Goal: Task Accomplishment & Management: Manage account settings

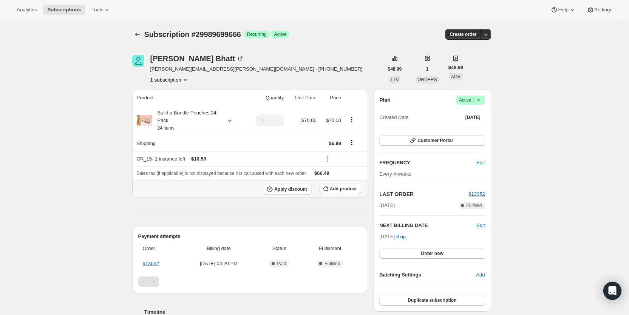
scroll to position [158, 0]
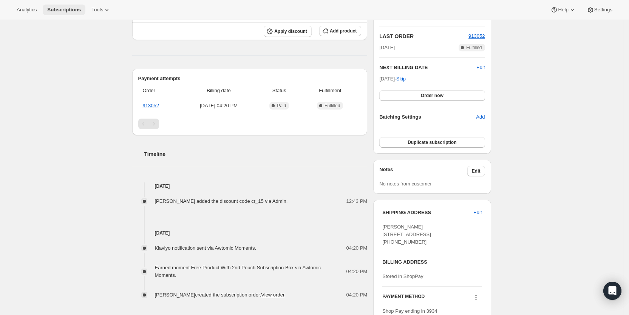
click at [52, 7] on span "Subscriptions" at bounding box center [64, 10] width 34 height 6
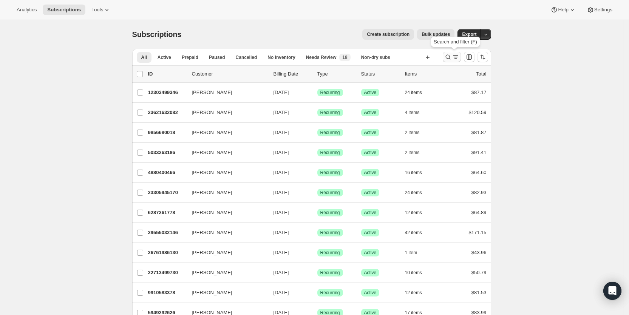
click at [456, 56] on icon "Search and filter results" at bounding box center [456, 57] width 8 height 8
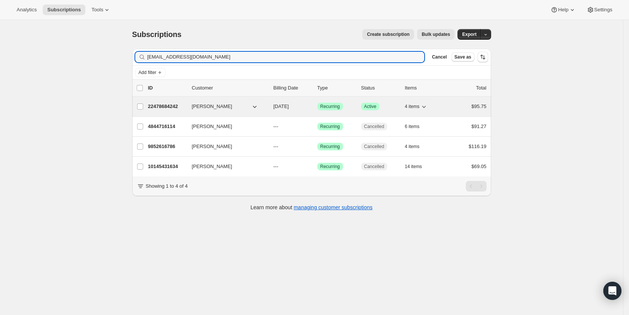
type input "[EMAIL_ADDRESS][DOMAIN_NAME]"
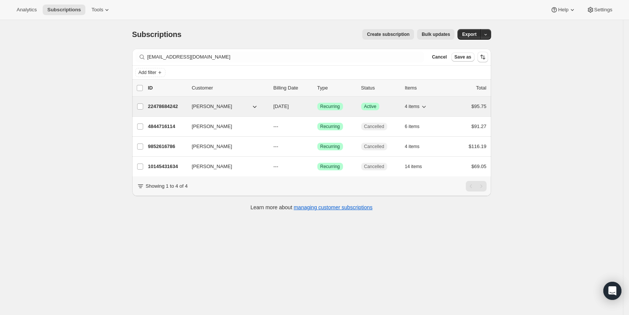
click at [284, 106] on span "[DATE]" at bounding box center [281, 107] width 15 height 6
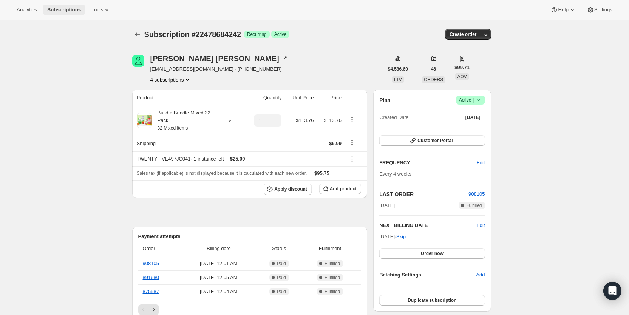
click at [68, 10] on span "Subscriptions" at bounding box center [64, 10] width 34 height 6
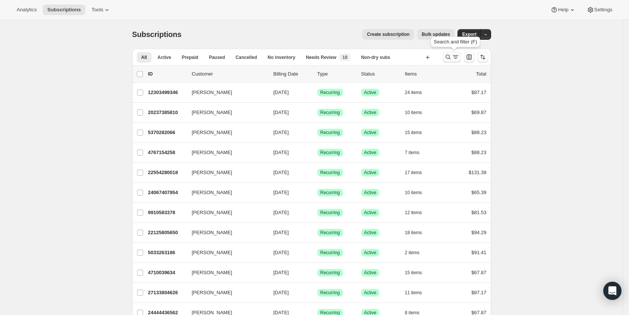
click at [452, 59] on icon "Search and filter results" at bounding box center [449, 57] width 8 height 8
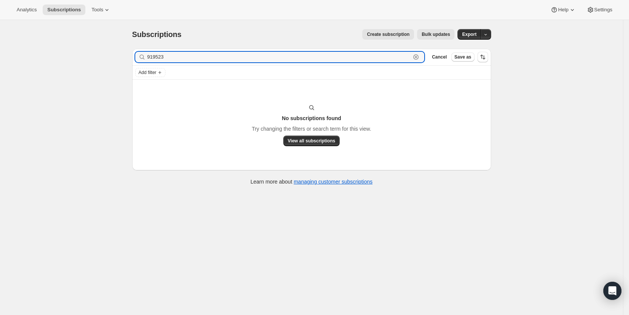
drag, startPoint x: 175, startPoint y: 56, endPoint x: 145, endPoint y: 60, distance: 30.5
click at [145, 60] on div "919523 Clear" at bounding box center [280, 57] width 290 height 11
paste input "[EMAIL_ADDRESS][DOMAIN_NAME]"
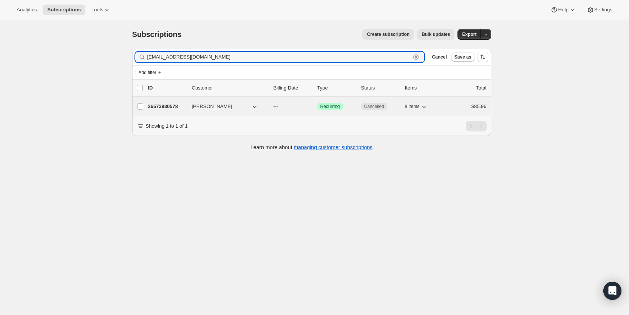
type input "[EMAIL_ADDRESS][DOMAIN_NAME]"
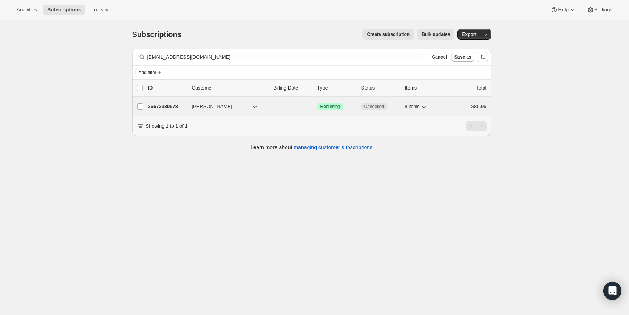
click at [287, 107] on p "---" at bounding box center [293, 107] width 38 height 8
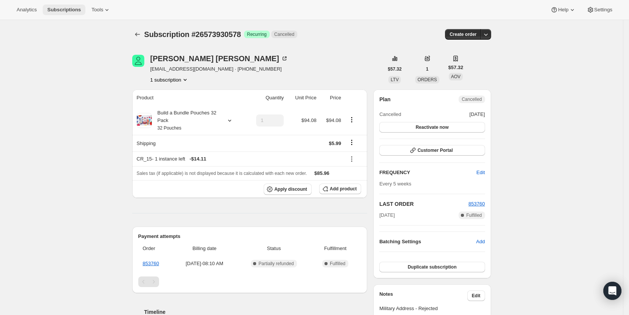
click at [67, 8] on span "Subscriptions" at bounding box center [64, 10] width 34 height 6
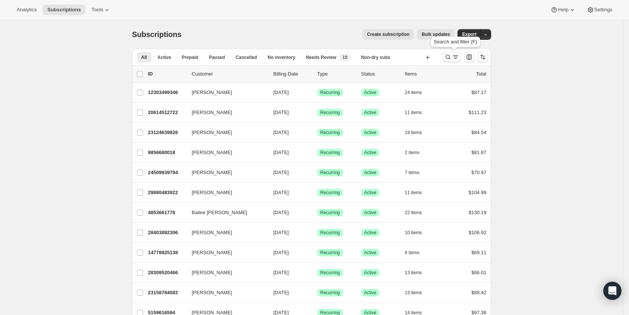
click at [451, 57] on icon "Search and filter results" at bounding box center [448, 57] width 5 height 5
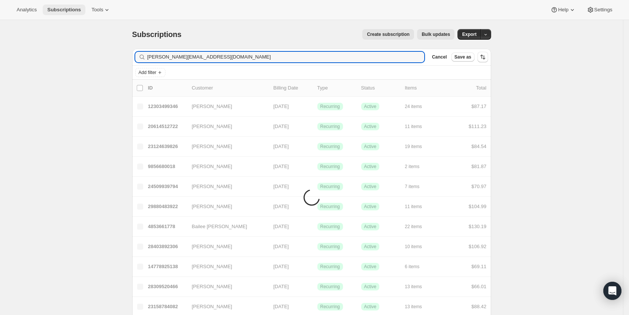
type input "[PERSON_NAME][EMAIL_ADDRESS][DOMAIN_NAME]"
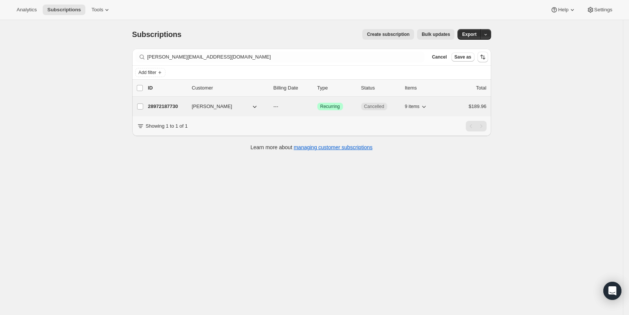
click at [285, 108] on p "---" at bounding box center [293, 107] width 38 height 8
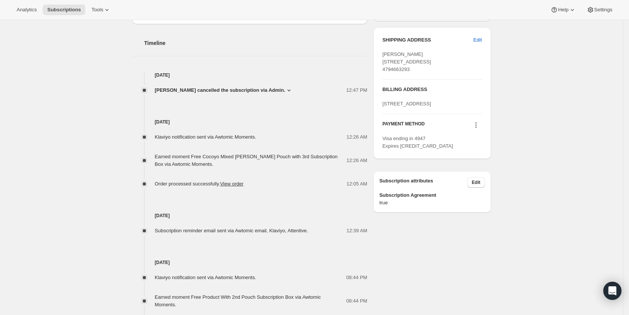
scroll to position [325, 0]
